Goal: Navigation & Orientation: Find specific page/section

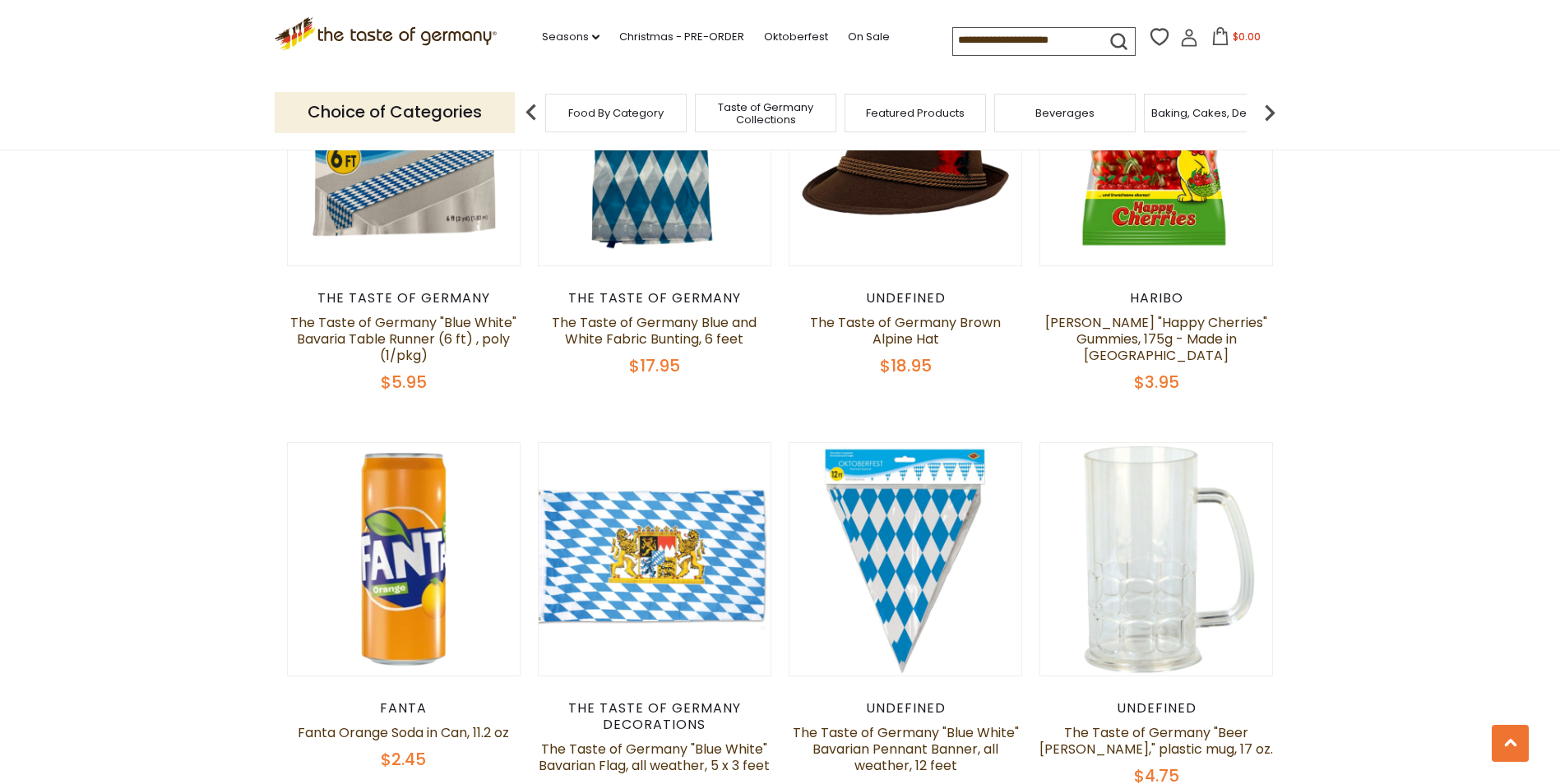
scroll to position [2130, 0]
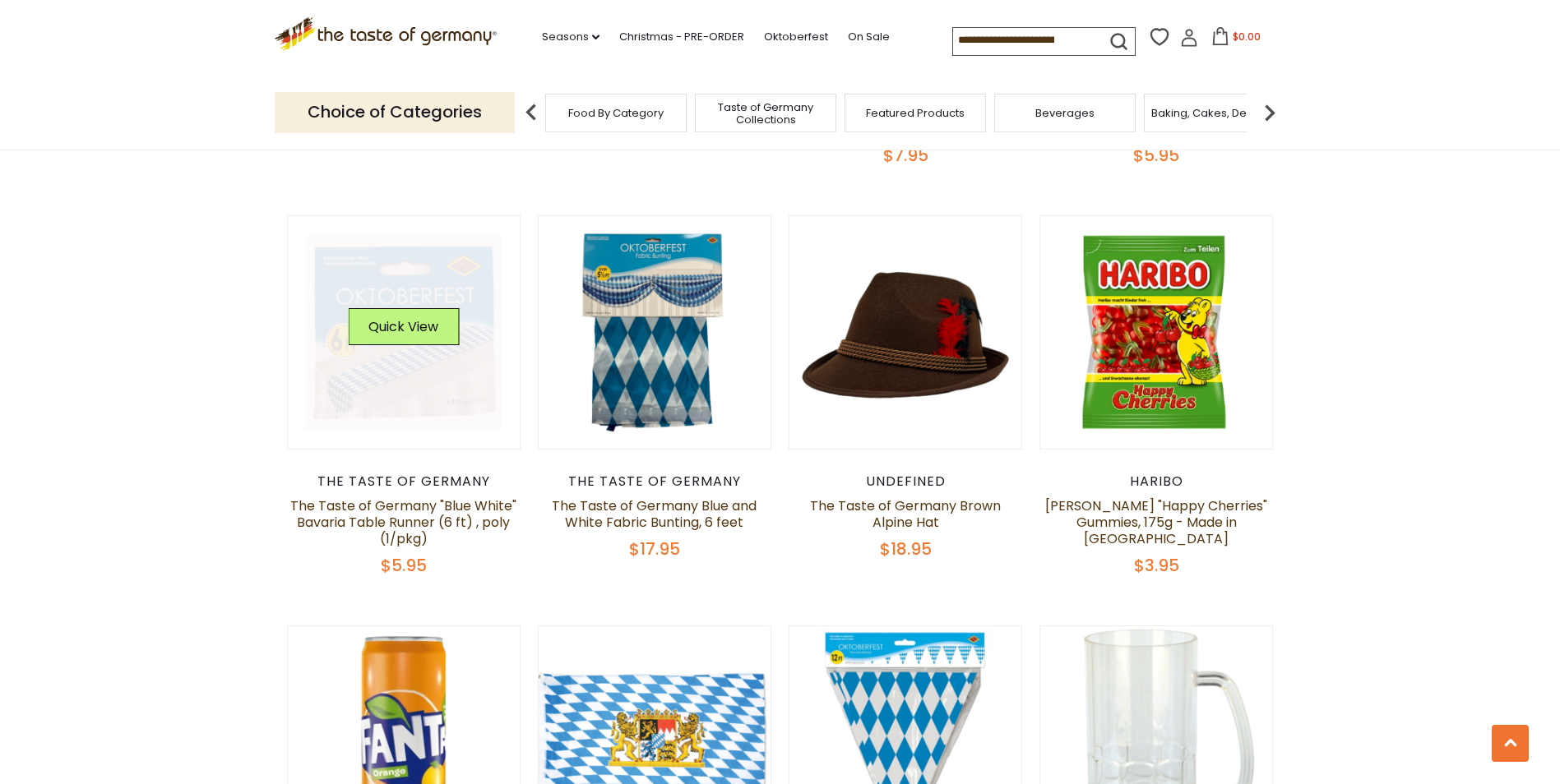
click at [395, 392] on link at bounding box center [403, 332] width 196 height 196
